Goal: Task Accomplishment & Management: Use online tool/utility

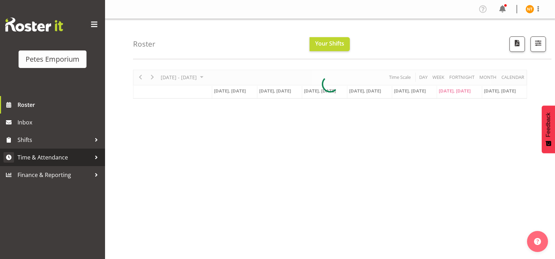
click at [36, 158] on span "Time & Attendance" at bounding box center [55, 157] width 74 height 11
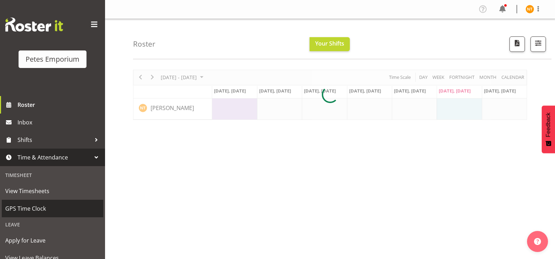
click at [27, 211] on span "GPS Time Clock" at bounding box center [52, 208] width 95 height 11
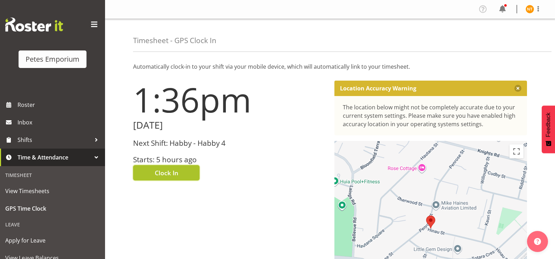
click at [161, 166] on button "Clock In" at bounding box center [166, 172] width 67 height 15
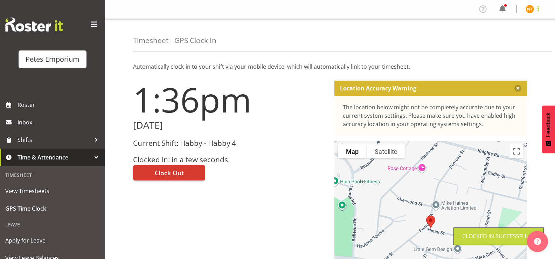
click at [536, 11] on span at bounding box center [538, 9] width 8 height 8
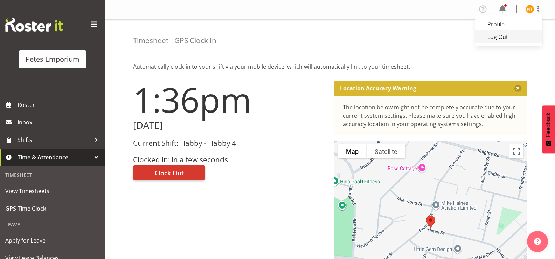
click at [499, 39] on link "Log Out" at bounding box center [509, 36] width 67 height 13
